Goal: Check status

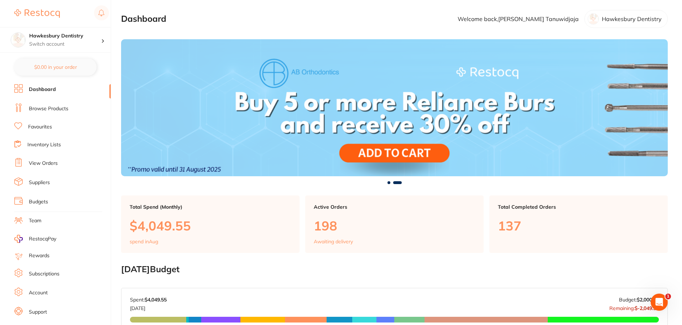
click at [52, 111] on link "Browse Products" at bounding box center [49, 108] width 40 height 7
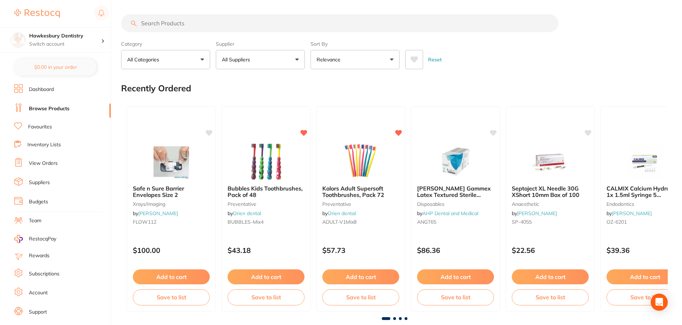
click at [52, 161] on link "View Orders" at bounding box center [43, 163] width 29 height 7
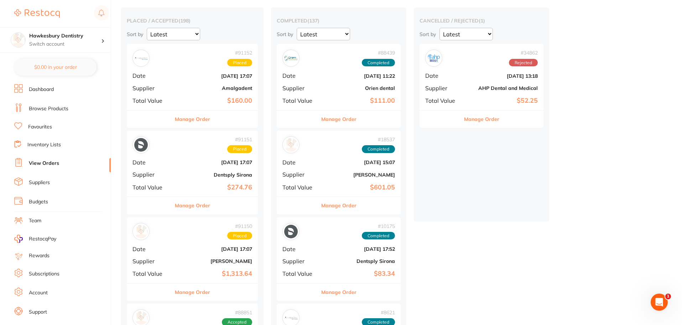
scroll to position [71, 0]
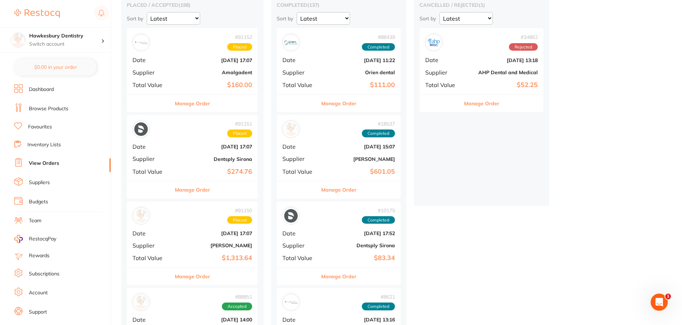
click at [200, 236] on div "# 91150 Placed Date [DATE] 17:07 Supplier [PERSON_NAME] Total Value $1,313.64" at bounding box center [192, 234] width 131 height 66
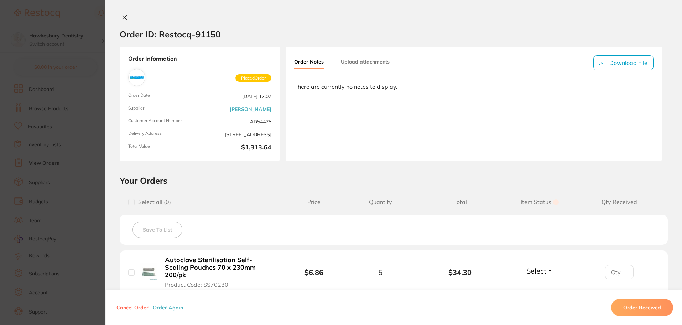
click at [122, 17] on icon at bounding box center [125, 18] width 6 height 6
